Goal: Task Accomplishment & Management: Manage account settings

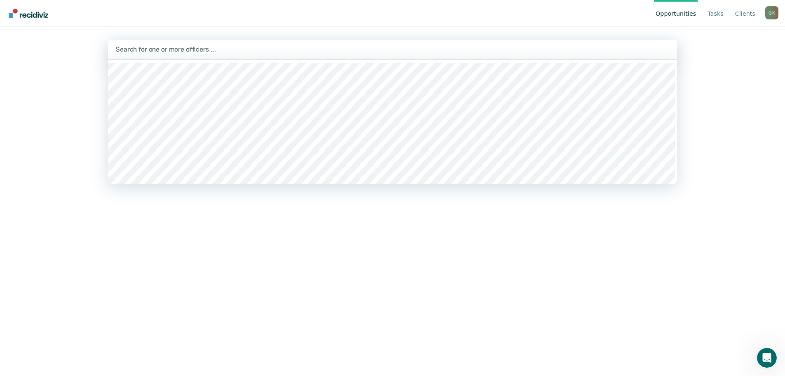
click at [213, 51] on div at bounding box center [392, 49] width 554 height 9
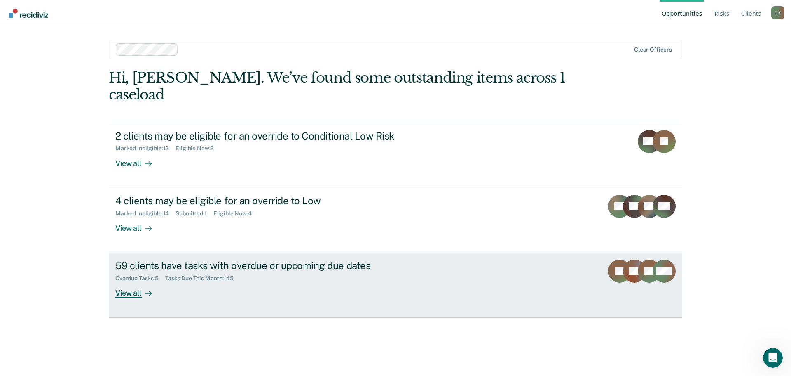
click at [132, 282] on div "View all" at bounding box center [138, 290] width 46 height 16
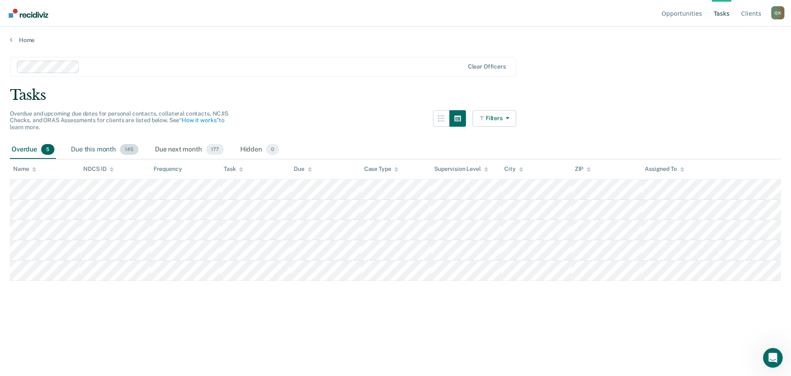
click at [96, 148] on div "Due this month 145" at bounding box center [104, 150] width 71 height 18
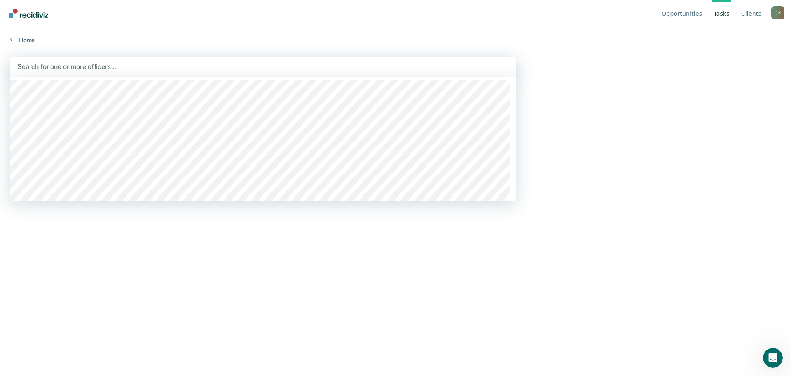
click at [49, 63] on div at bounding box center [263, 66] width 492 height 9
